Goal: Information Seeking & Learning: Find specific fact

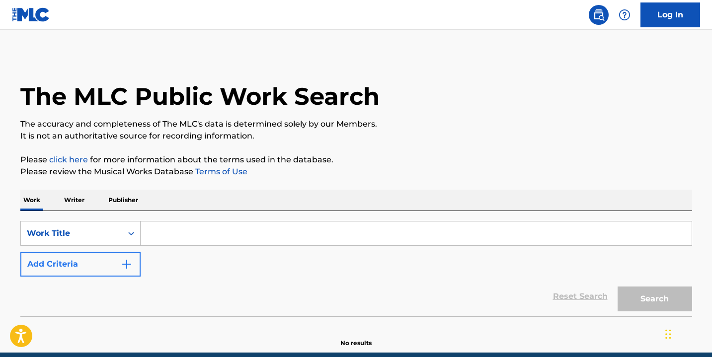
click at [120, 265] on button "Add Criteria" at bounding box center [80, 264] width 120 height 25
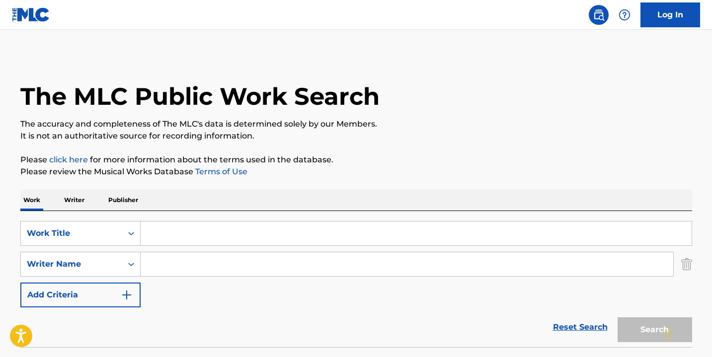
click at [162, 259] on input "Search Form" at bounding box center [407, 264] width 533 height 24
type input "[PERSON_NAME]"
click at [640, 324] on div "Search" at bounding box center [653, 328] width 80 height 40
click at [260, 229] on input "Search Form" at bounding box center [416, 234] width 551 height 24
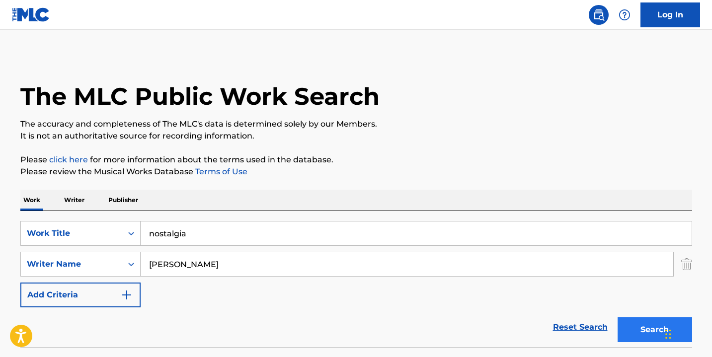
click at [654, 330] on button "Search" at bounding box center [655, 330] width 75 height 25
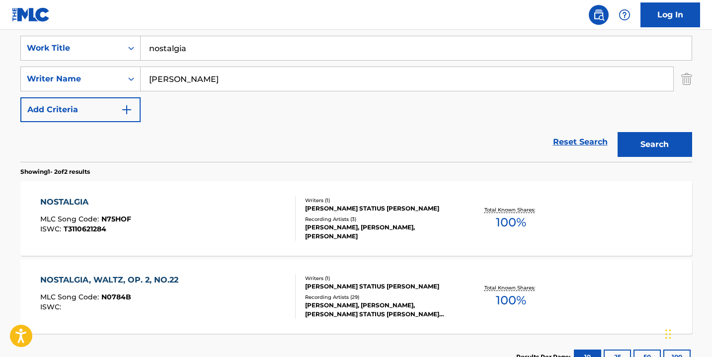
scroll to position [185, 0]
click at [169, 48] on input "nostalgia" at bounding box center [416, 48] width 551 height 24
click at [655, 145] on button "Search" at bounding box center [655, 144] width 75 height 25
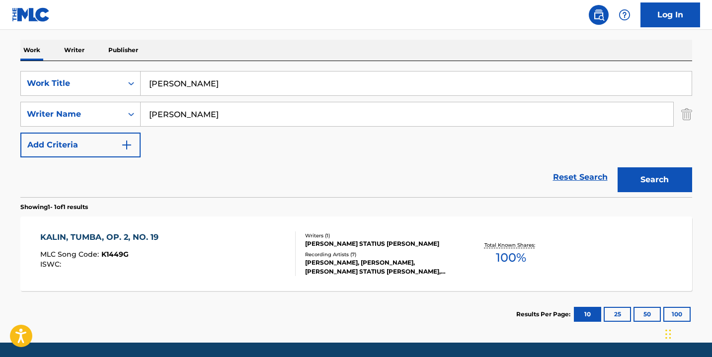
scroll to position [150, 0]
click at [160, 83] on input "[PERSON_NAME]" at bounding box center [416, 84] width 551 height 24
type input "c"
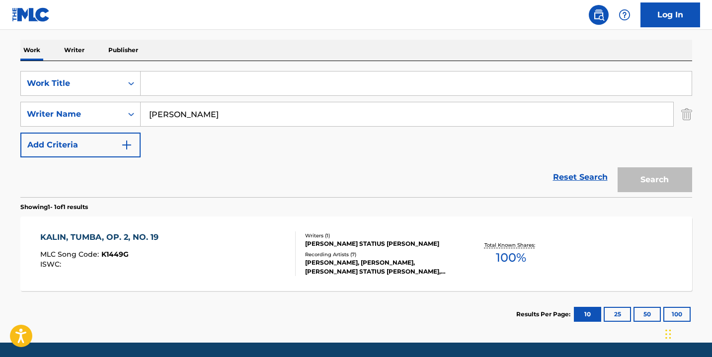
click at [183, 113] on input "[PERSON_NAME]" at bounding box center [407, 114] width 533 height 24
type input "[PERSON_NAME]"
click at [167, 86] on input "Search Form" at bounding box center [416, 84] width 551 height 24
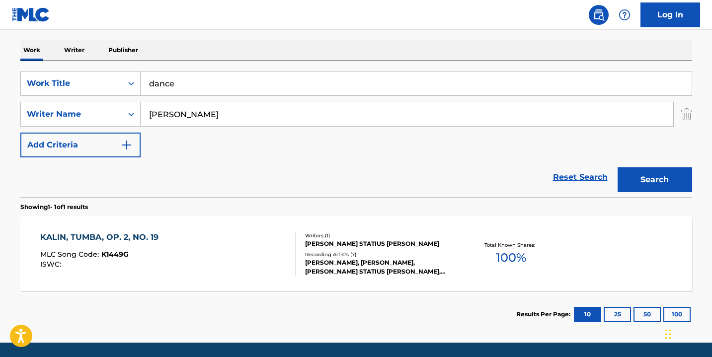
type input "dance"
click at [655, 180] on button "Search" at bounding box center [655, 179] width 75 height 25
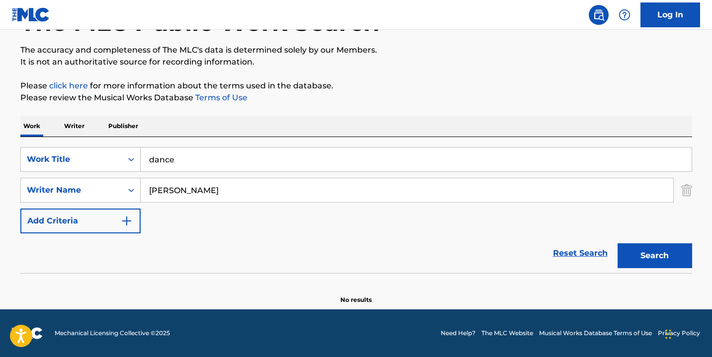
scroll to position [74, 0]
click at [160, 158] on input "dance" at bounding box center [416, 160] width 551 height 24
type input "cuba"
click at [655, 256] on button "Search" at bounding box center [655, 256] width 75 height 25
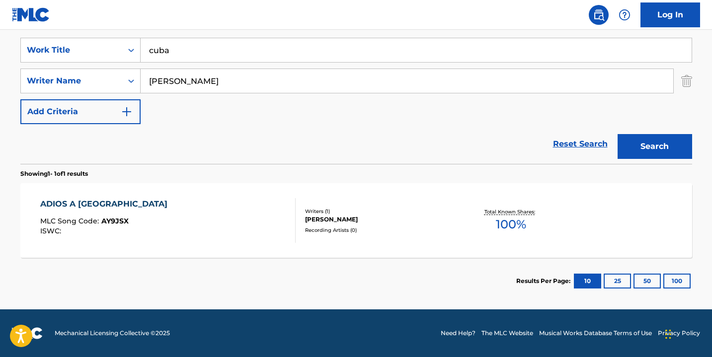
scroll to position [183, 0]
click at [343, 218] on div "[PERSON_NAME]" at bounding box center [380, 219] width 150 height 9
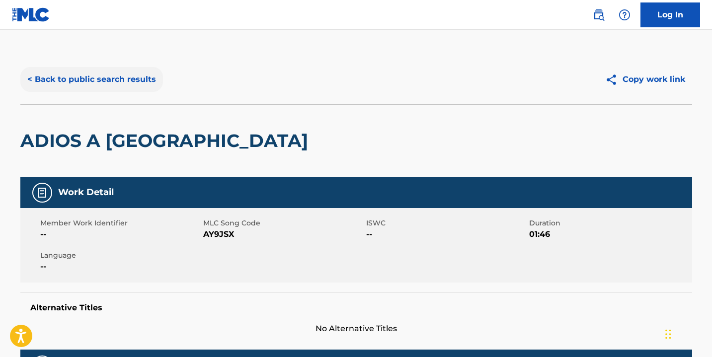
click at [92, 77] on button "< Back to public search results" at bounding box center [91, 79] width 143 height 25
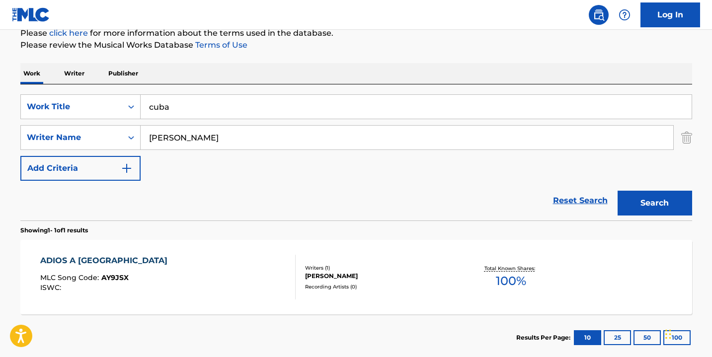
click at [196, 116] on input "cuba" at bounding box center [416, 107] width 551 height 24
type input "fur [PERSON_NAME]"
click at [191, 135] on input "[PERSON_NAME]" at bounding box center [407, 138] width 533 height 24
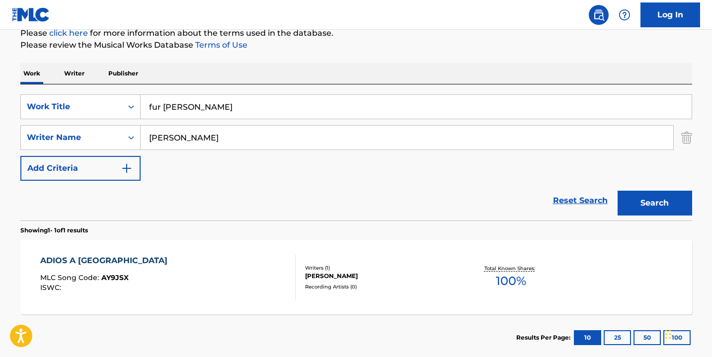
click at [191, 135] on input "[PERSON_NAME]" at bounding box center [407, 138] width 533 height 24
type input "Beethoven"
click at [655, 203] on button "Search" at bounding box center [655, 203] width 75 height 25
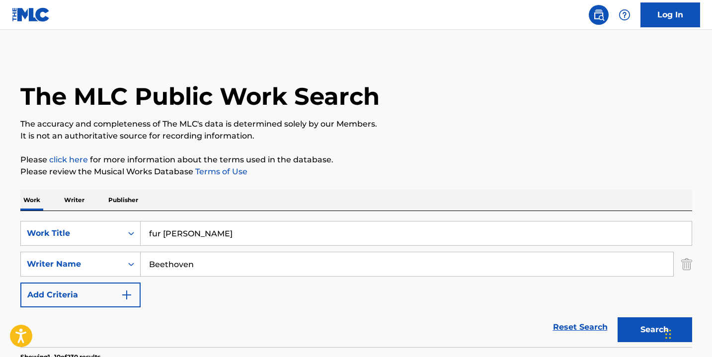
scroll to position [0, 0]
